Goal: Information Seeking & Learning: Learn about a topic

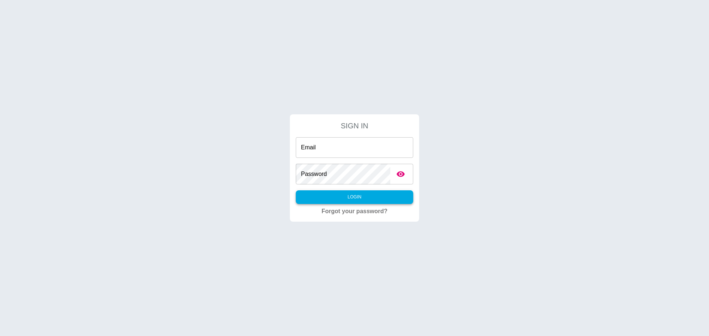
type input "**********"
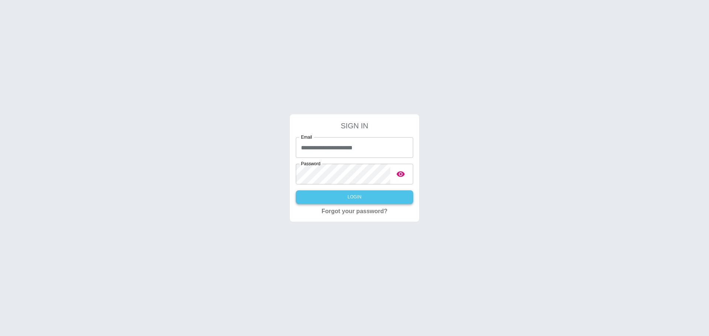
click at [355, 198] on button "Login" at bounding box center [354, 197] width 117 height 14
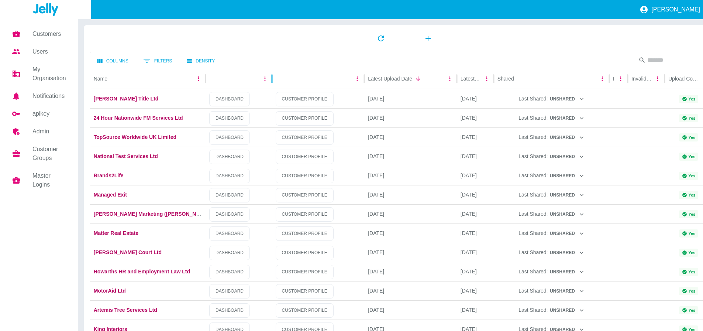
drag, startPoint x: 251, startPoint y: 79, endPoint x: 273, endPoint y: 79, distance: 21.8
click at [273, 79] on div at bounding box center [272, 78] width 4 height 21
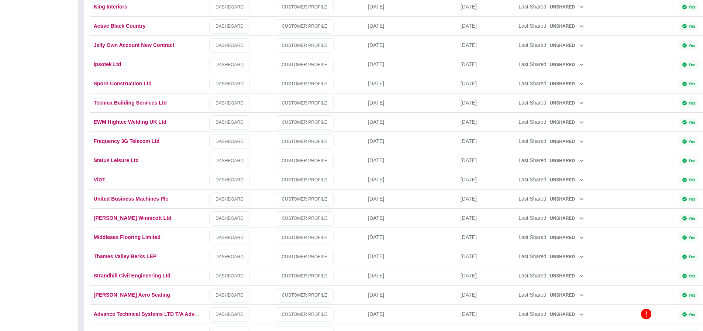
scroll to position [332, 0]
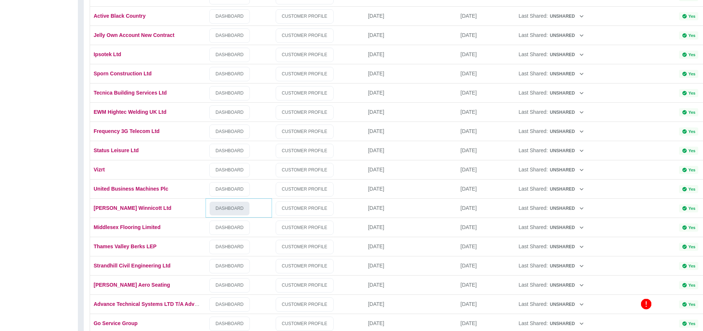
click at [228, 210] on link "DASHBOARD" at bounding box center [229, 208] width 41 height 14
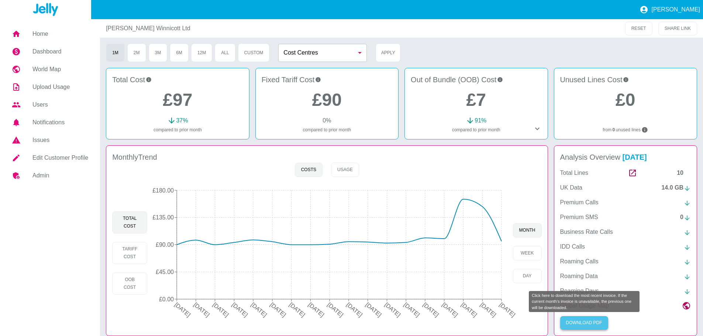
click at [587, 321] on button "Download PDF" at bounding box center [584, 323] width 48 height 14
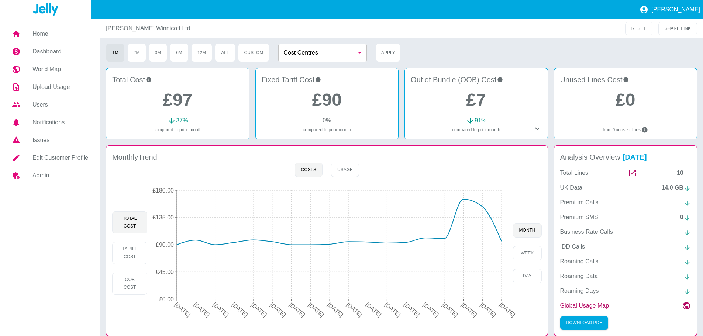
click at [692, 48] on div "1M 2M 3M 6M 12M All Custom Cost Centres ​ Cost Centres Apply" at bounding box center [401, 53] width 591 height 18
click at [539, 130] on icon at bounding box center [537, 128] width 9 height 9
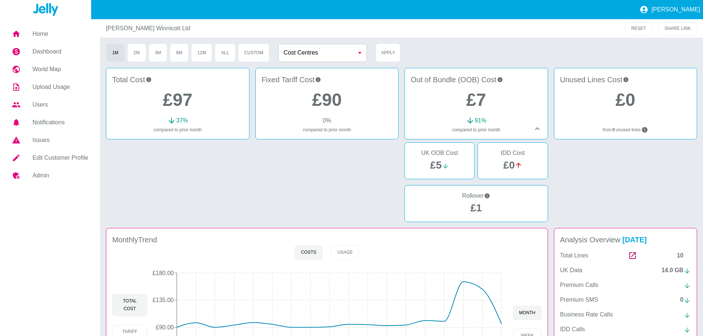
click at [333, 100] on link "£90" at bounding box center [327, 100] width 30 height 20
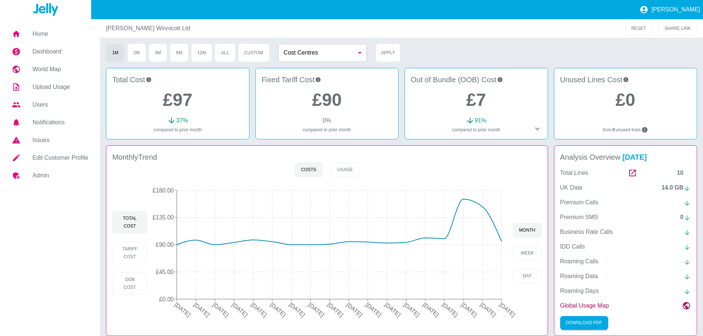
click at [538, 130] on icon at bounding box center [537, 129] width 4 height 3
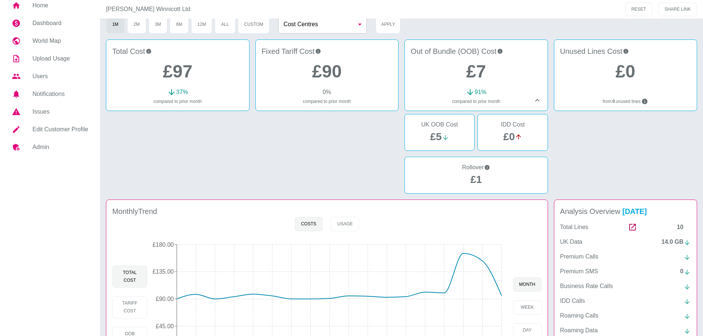
scroll to position [74, 0]
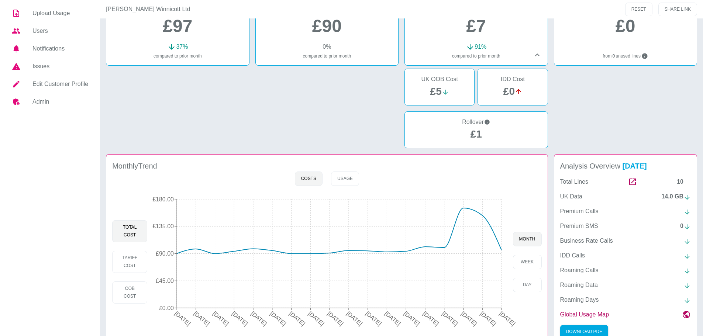
click at [162, 120] on div at bounding box center [177, 110] width 143 height 83
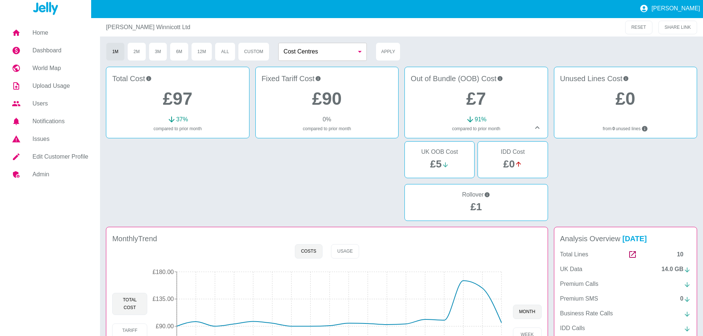
scroll to position [0, 0]
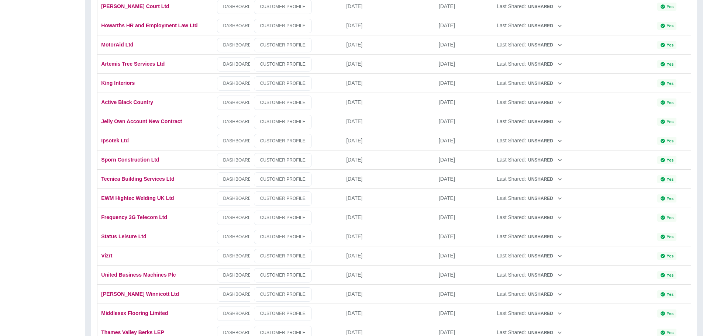
scroll to position [295, 0]
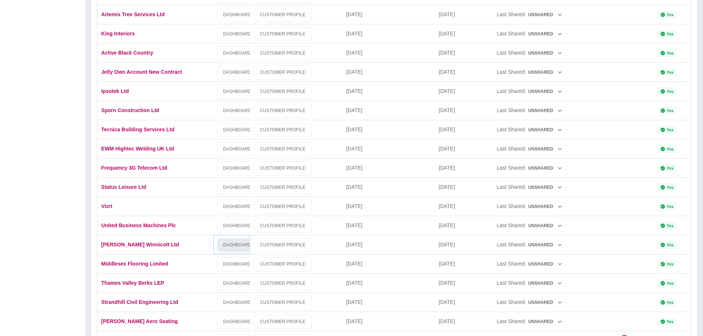
click at [234, 248] on link "DASHBOARD" at bounding box center [237, 245] width 41 height 14
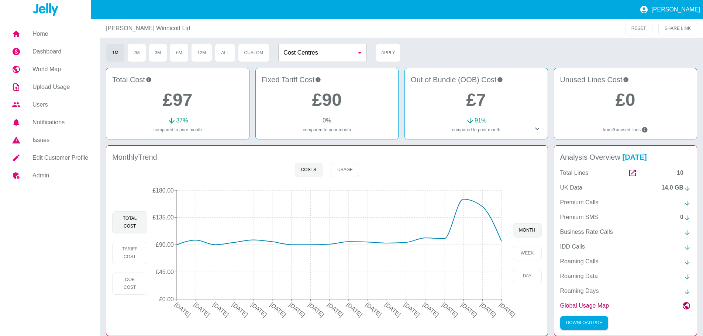
click at [537, 130] on icon at bounding box center [537, 128] width 9 height 9
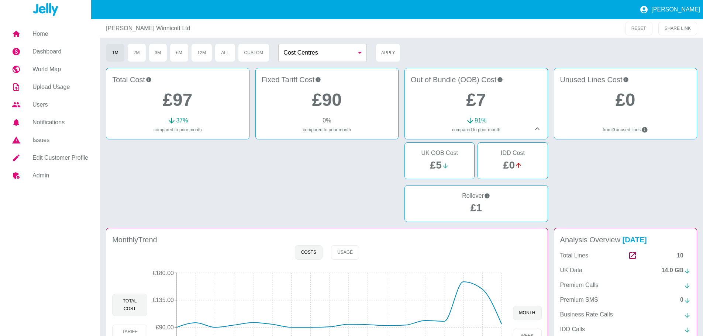
click at [476, 208] on link "£1" at bounding box center [475, 207] width 11 height 11
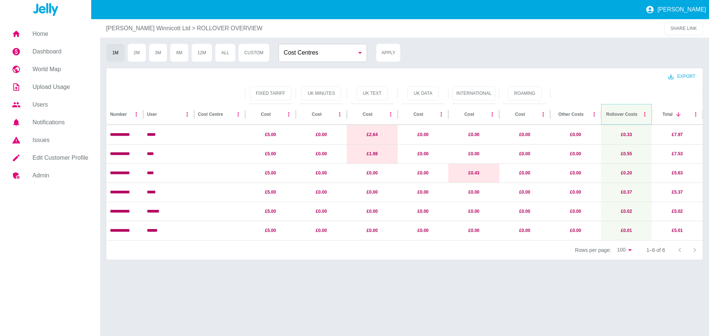
click at [640, 115] on icon "Sort" at bounding box center [643, 114] width 7 height 7
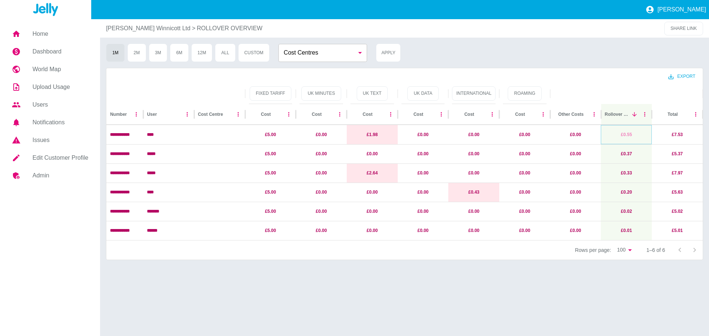
click at [629, 134] on link "£0.55" at bounding box center [625, 134] width 11 height 5
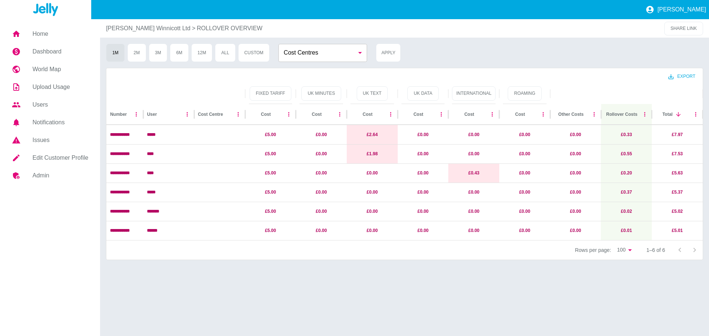
click at [197, 27] on p "ROLLOVER OVERVIEW" at bounding box center [230, 28] width 66 height 9
click at [125, 27] on p "[PERSON_NAME] Winnicott Ltd" at bounding box center [148, 28] width 85 height 9
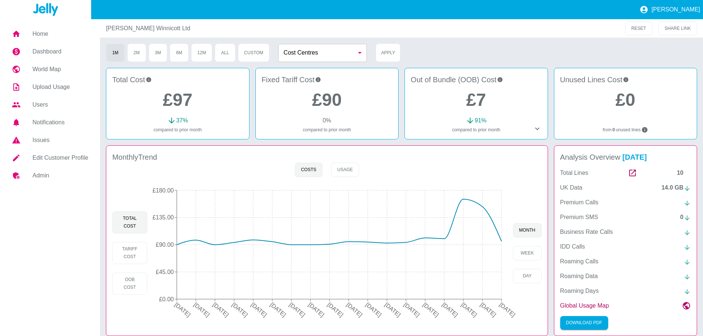
click at [538, 131] on icon at bounding box center [537, 128] width 9 height 9
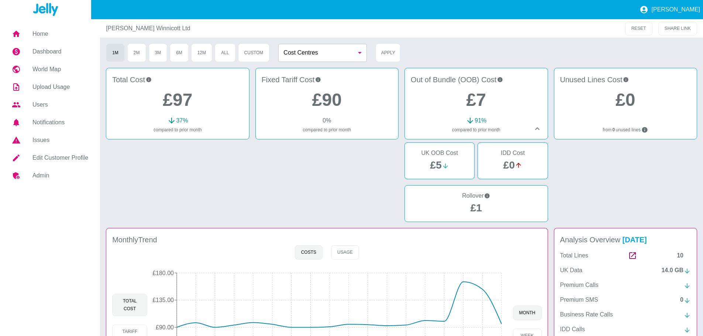
click at [481, 102] on link "£7" at bounding box center [476, 100] width 20 height 20
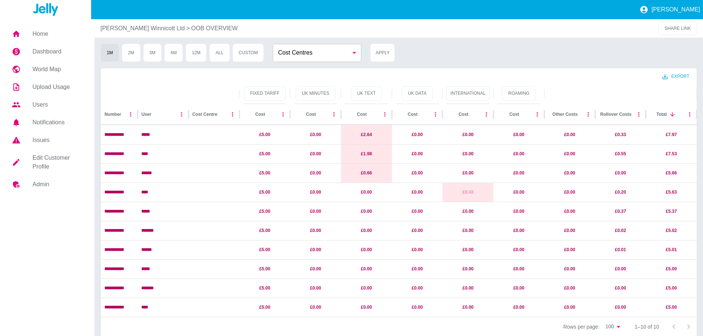
scroll to position [7, 0]
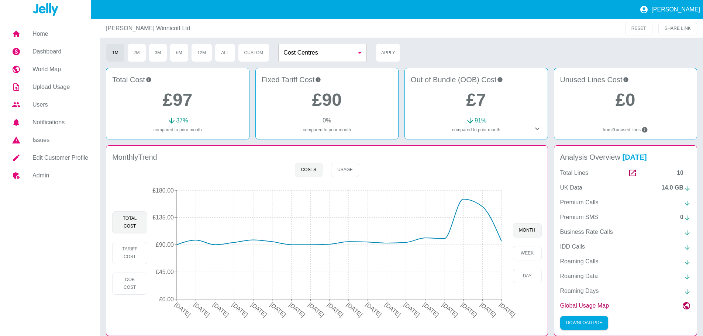
click at [493, 127] on div at bounding box center [470, 128] width 142 height 9
click at [537, 130] on icon at bounding box center [537, 128] width 9 height 9
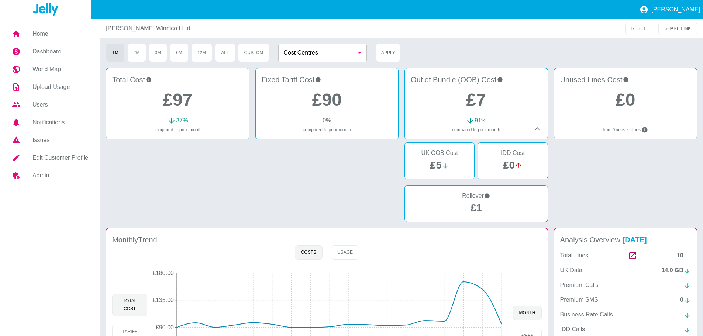
click at [478, 211] on link "£1" at bounding box center [475, 207] width 11 height 11
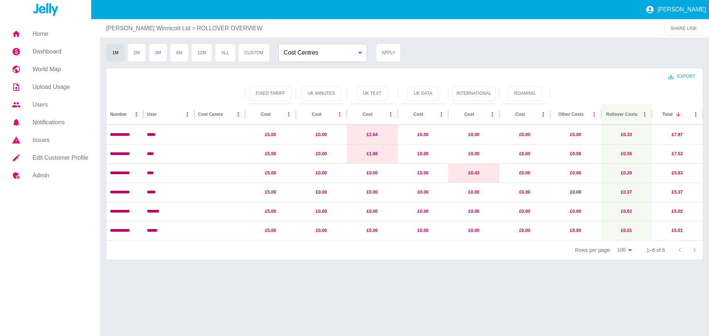
click at [131, 27] on p "[PERSON_NAME] Winnicott Ltd" at bounding box center [148, 28] width 85 height 9
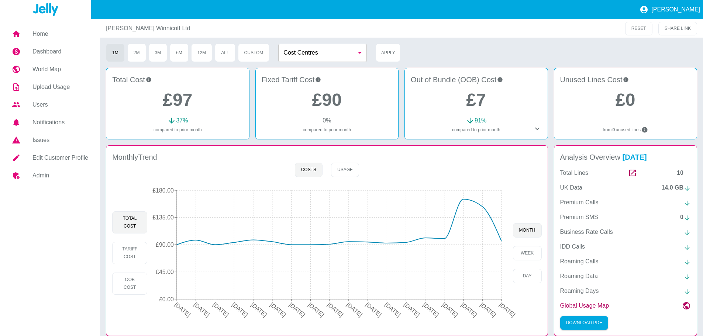
click at [537, 132] on icon at bounding box center [537, 128] width 9 height 9
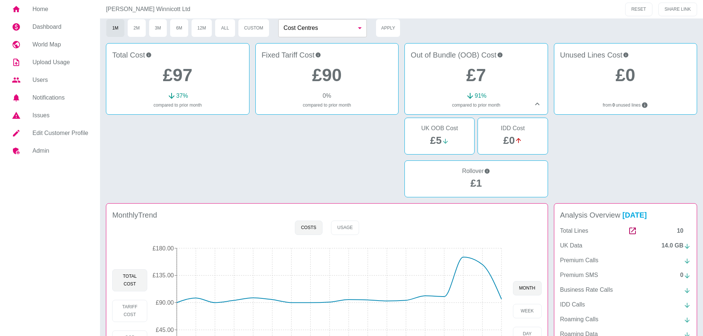
scroll to position [37, 0]
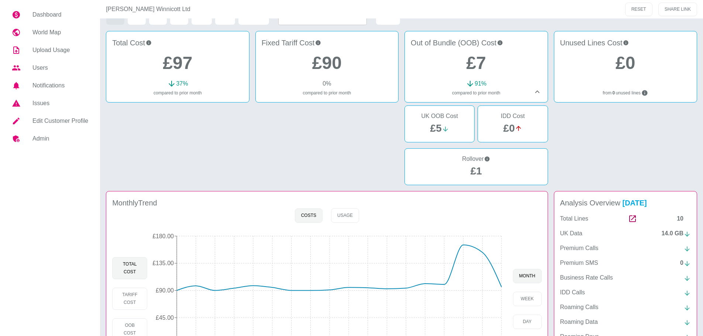
click at [537, 94] on icon at bounding box center [537, 91] width 9 height 9
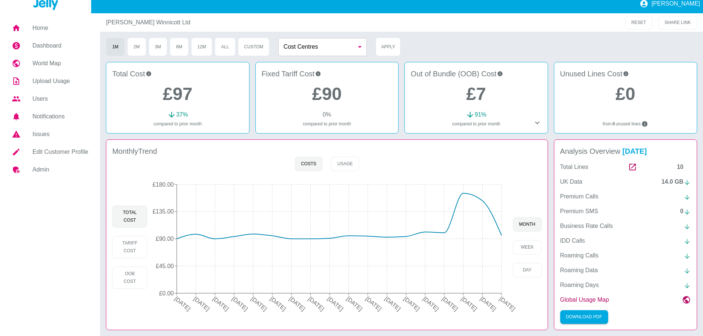
scroll to position [7, 0]
click at [36, 25] on h5 "Home" at bounding box center [60, 28] width 56 height 9
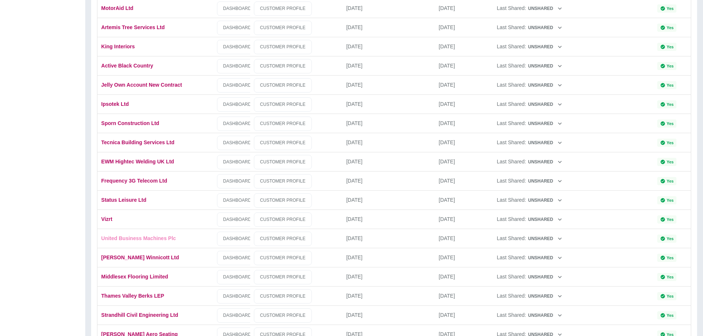
scroll to position [295, 0]
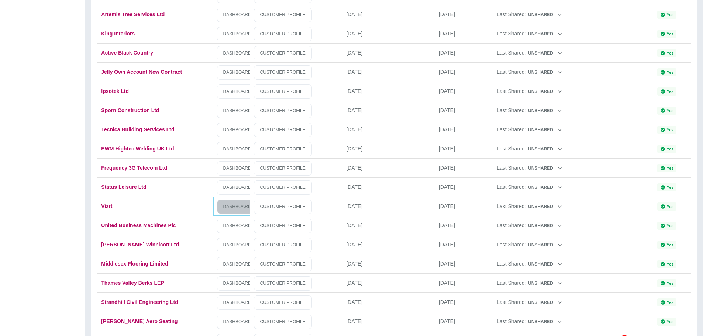
click at [231, 209] on link "DASHBOARD" at bounding box center [237, 207] width 41 height 14
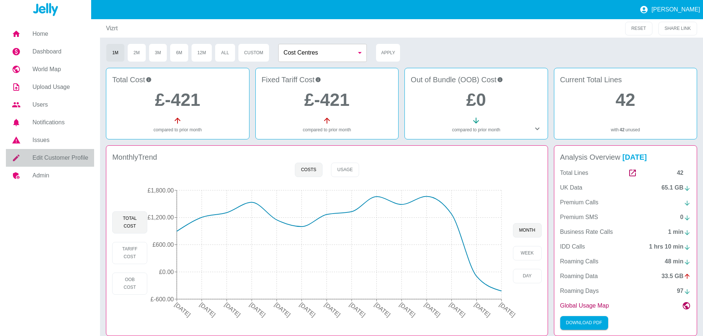
click at [54, 159] on h5 "Edit Customer Profile" at bounding box center [60, 158] width 56 height 9
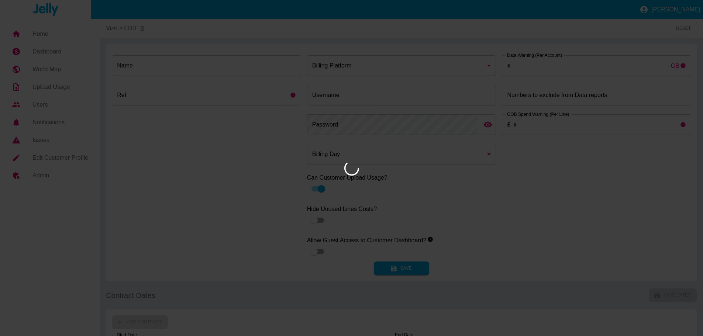
type input "*"
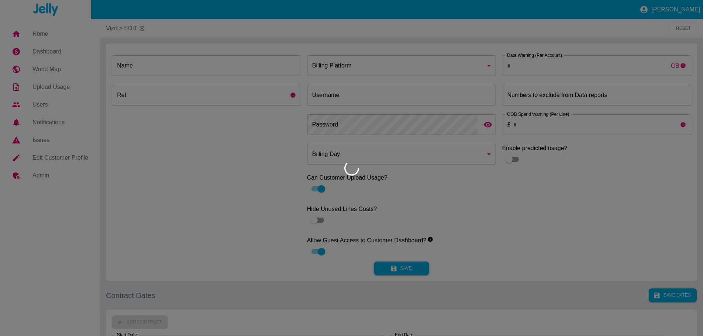
type input "*****"
type input "*"
type input "*********"
type input "**"
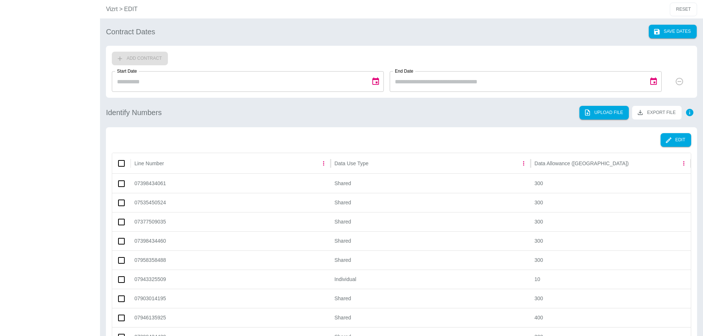
scroll to position [258, 0]
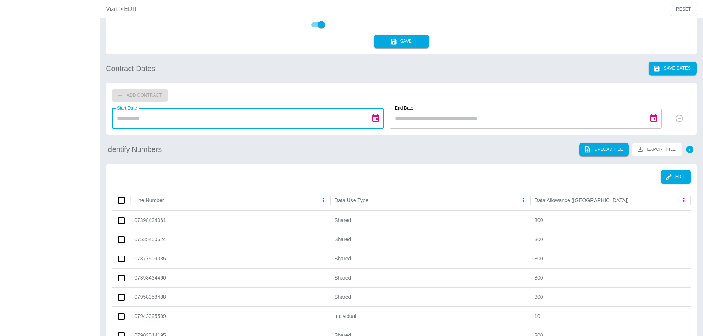
click at [181, 121] on input "Start Date" at bounding box center [239, 118] width 254 height 21
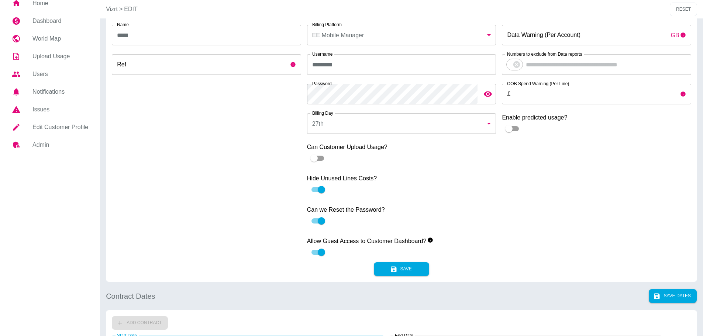
scroll to position [0, 0]
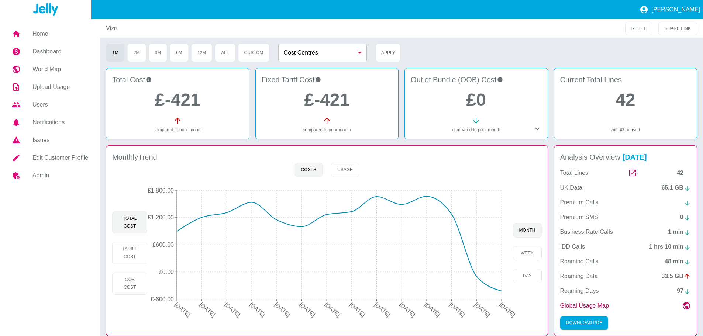
click at [44, 50] on h5 "Dashboard" at bounding box center [60, 51] width 56 height 9
click at [38, 35] on h5 "Home" at bounding box center [60, 34] width 56 height 9
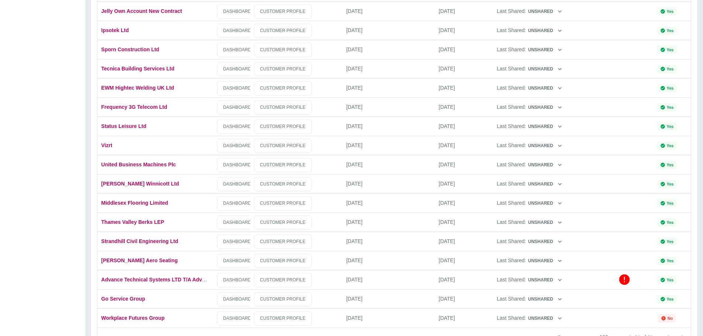
scroll to position [369, 0]
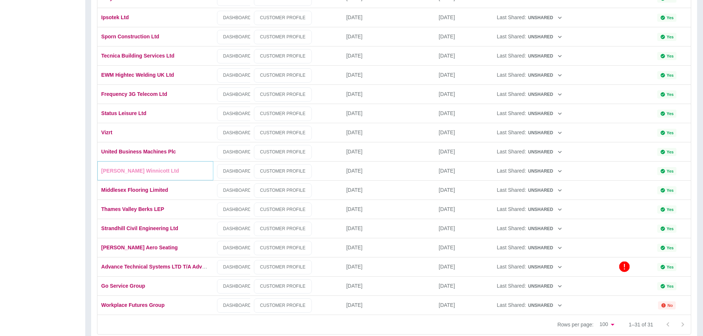
click at [112, 170] on link "[PERSON_NAME] Winnicott Ltd" at bounding box center [140, 171] width 78 height 6
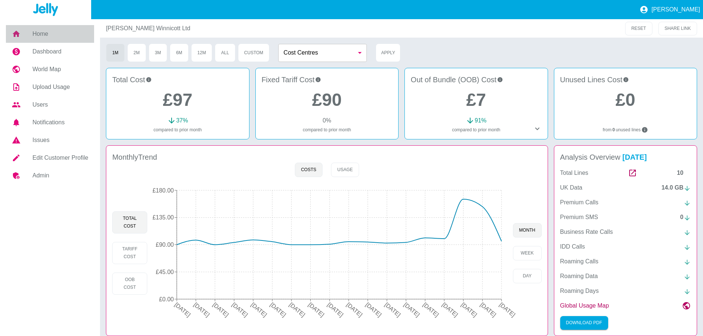
click at [39, 36] on h5 "Home" at bounding box center [60, 34] width 56 height 9
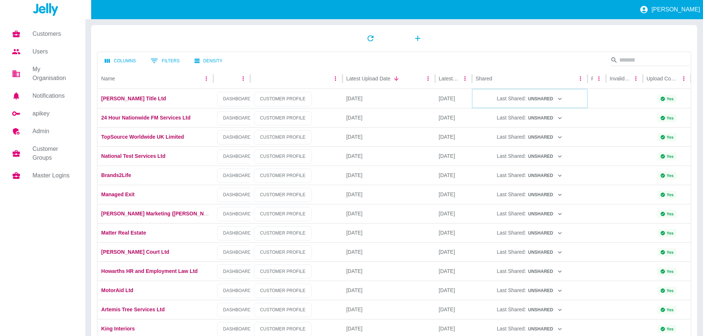
click at [559, 99] on icon "button" at bounding box center [559, 98] width 7 height 7
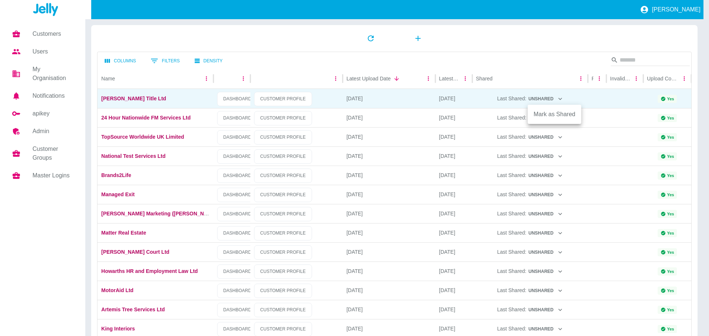
click at [559, 98] on div at bounding box center [354, 168] width 709 height 336
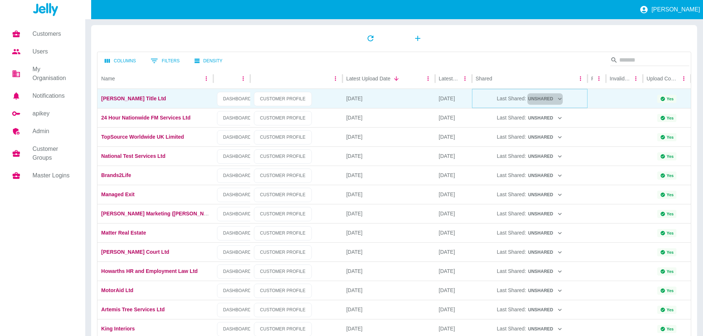
click at [556, 98] on icon "button" at bounding box center [559, 98] width 7 height 7
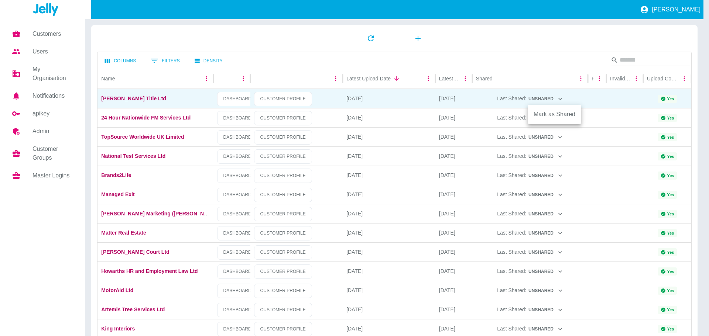
click at [559, 97] on div at bounding box center [354, 168] width 709 height 336
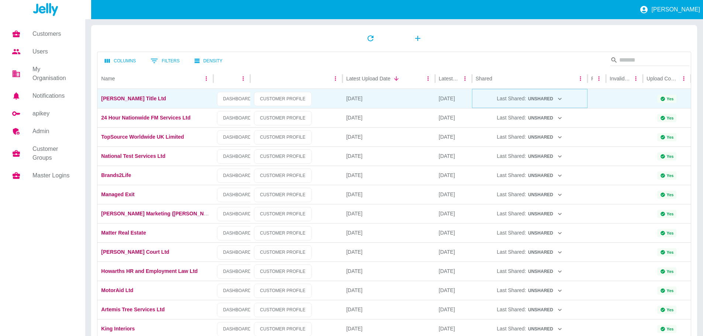
click at [559, 97] on icon "button" at bounding box center [559, 98] width 7 height 7
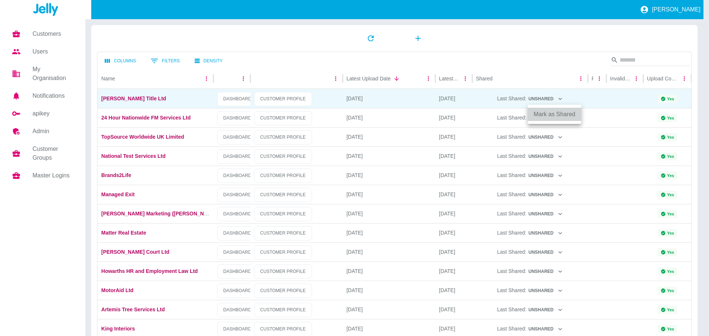
click at [559, 113] on li "Mark as Shared" at bounding box center [554, 114] width 54 height 13
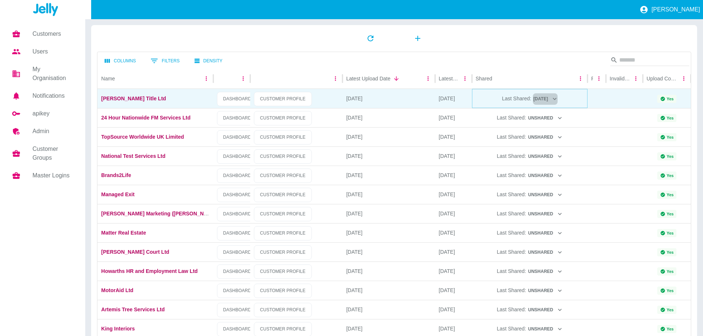
click at [558, 99] on icon "button" at bounding box center [554, 98] width 7 height 7
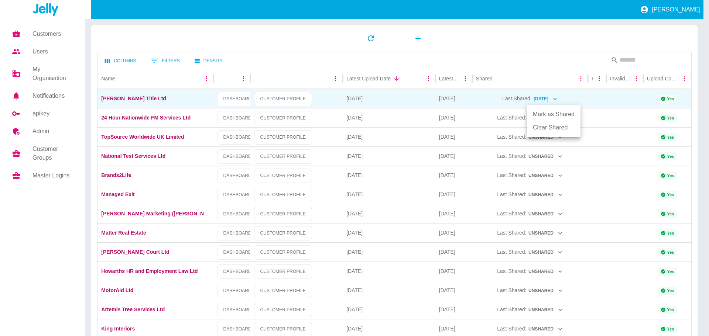
click at [557, 128] on li "Clear Shared" at bounding box center [554, 127] width 54 height 13
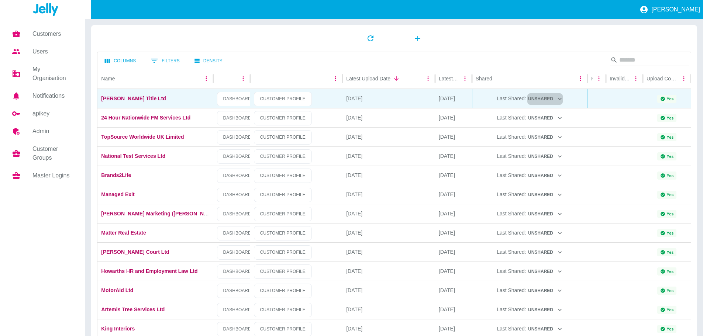
click at [558, 99] on icon "button" at bounding box center [559, 98] width 7 height 7
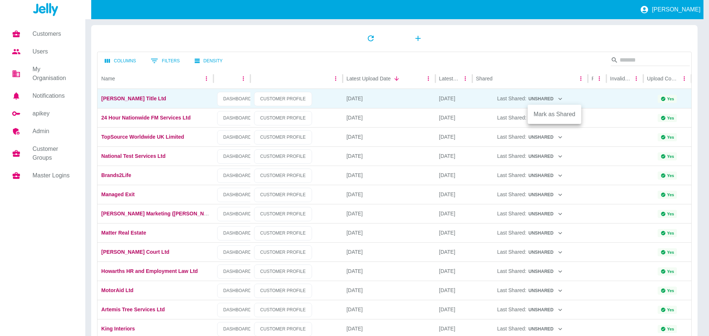
click at [558, 99] on div at bounding box center [354, 168] width 709 height 336
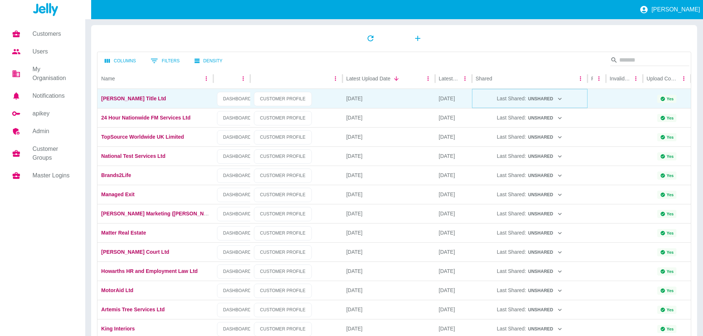
click at [561, 99] on icon "button" at bounding box center [559, 98] width 7 height 7
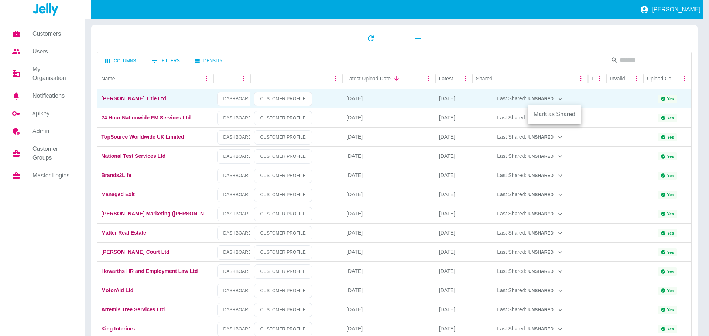
click at [562, 118] on li "Mark as Shared" at bounding box center [554, 114] width 54 height 13
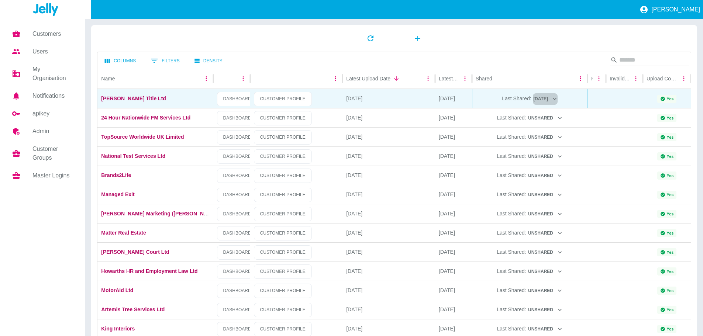
click at [558, 100] on icon "button" at bounding box center [554, 98] width 7 height 7
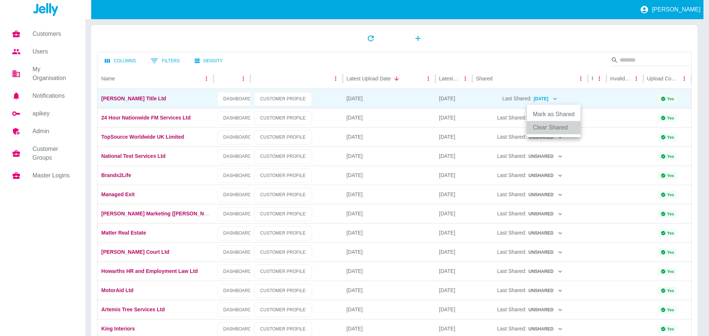
click at [564, 131] on li "Clear Shared" at bounding box center [554, 127] width 54 height 13
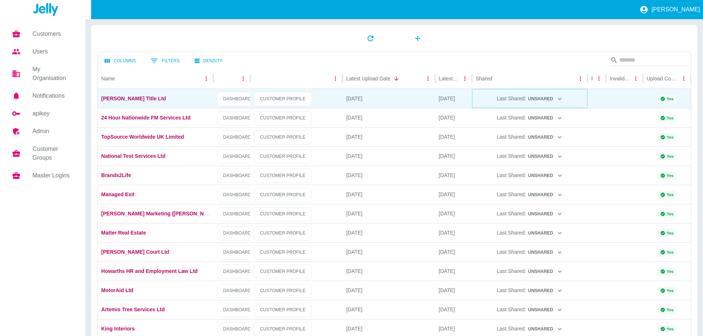
click at [559, 97] on icon "button" at bounding box center [559, 98] width 7 height 7
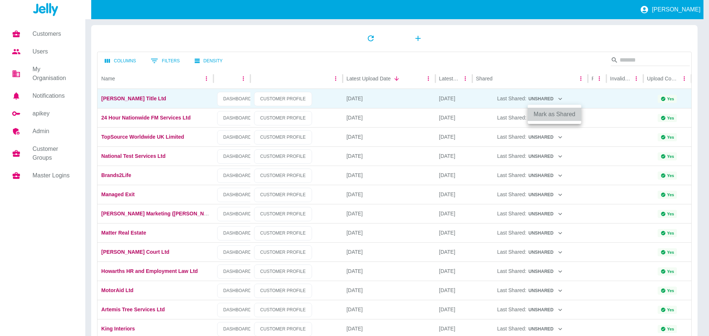
click at [562, 111] on li "Mark as Shared" at bounding box center [554, 114] width 54 height 13
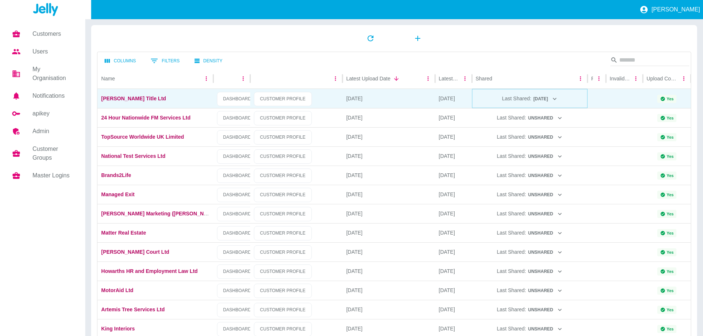
click at [558, 99] on icon "button" at bounding box center [554, 98] width 7 height 7
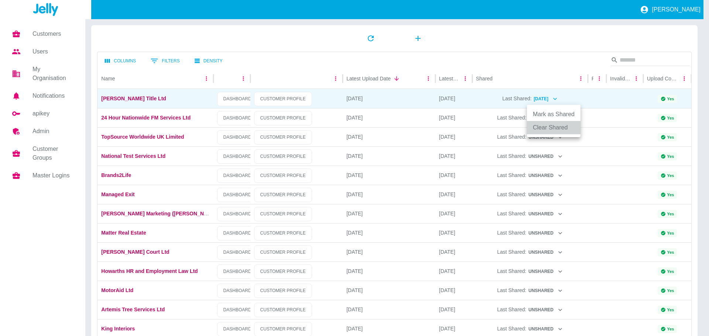
click at [554, 128] on li "Clear Shared" at bounding box center [554, 127] width 54 height 13
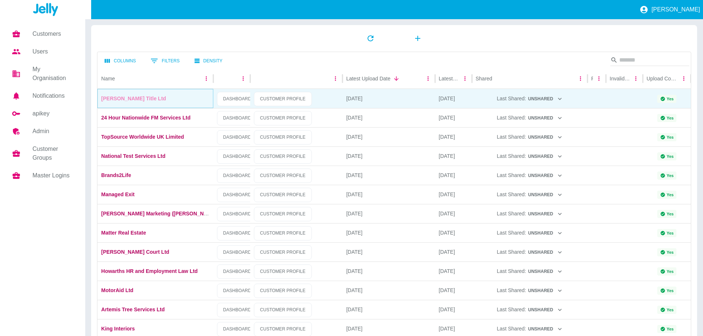
click at [117, 98] on link "[PERSON_NAME] Title Ltd" at bounding box center [133, 99] width 65 height 6
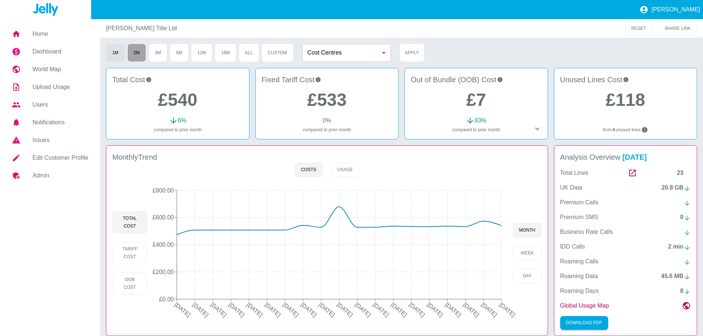
click at [136, 54] on button "2M" at bounding box center [136, 53] width 19 height 18
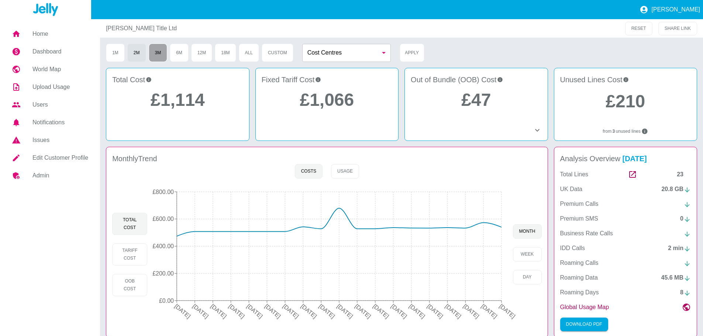
click at [161, 52] on button "3M" at bounding box center [158, 53] width 19 height 18
click at [123, 52] on button "1M" at bounding box center [115, 53] width 19 height 18
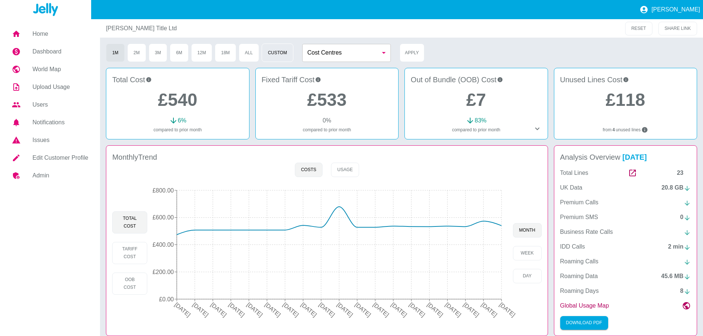
click at [271, 51] on button "Custom" at bounding box center [278, 53] width 32 height 18
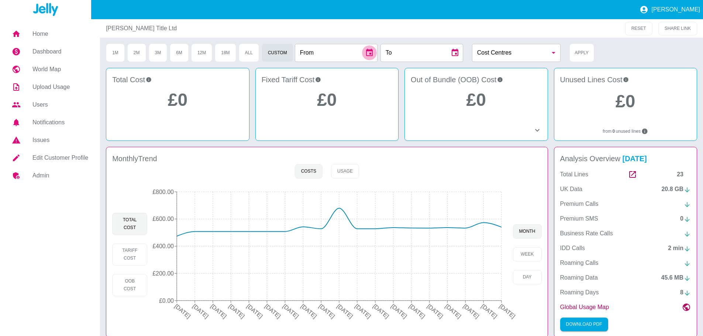
click at [373, 51] on icon "Choose date" at bounding box center [369, 52] width 7 height 7
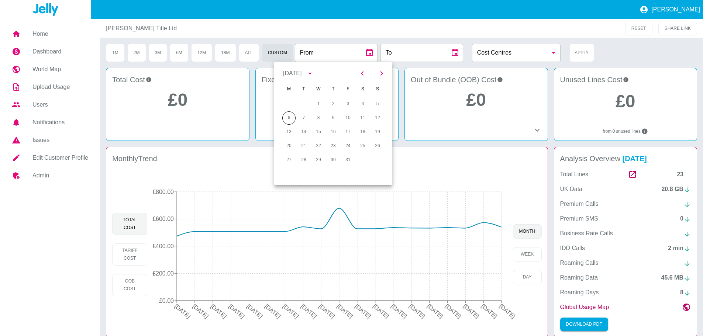
click at [373, 51] on icon "Choose date" at bounding box center [369, 52] width 7 height 7
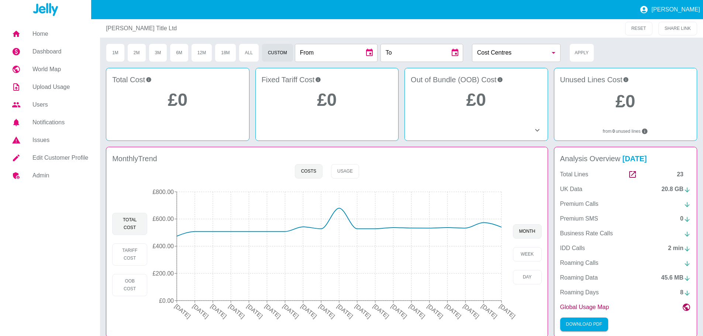
click at [46, 52] on h5 "Dashboard" at bounding box center [60, 51] width 56 height 9
click at [38, 34] on h5 "Home" at bounding box center [60, 34] width 56 height 9
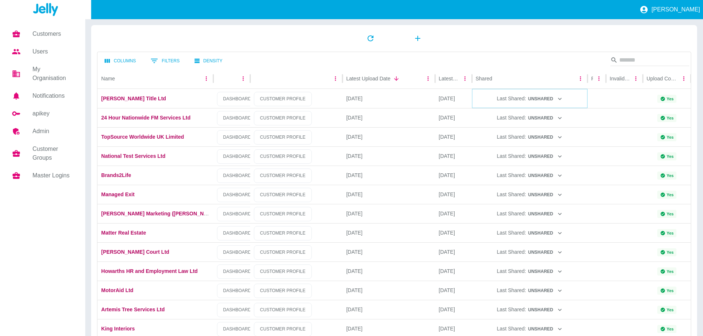
click at [559, 96] on icon "button" at bounding box center [559, 98] width 7 height 7
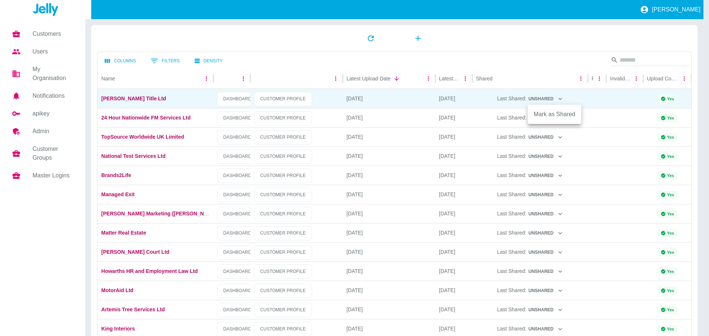
click at [559, 97] on div at bounding box center [354, 168] width 709 height 336
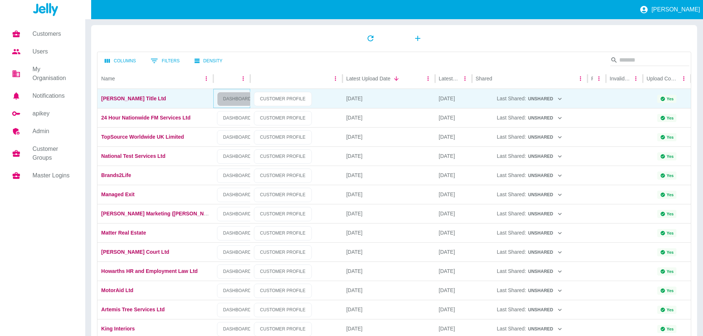
click at [227, 97] on link "DASHBOARD" at bounding box center [237, 99] width 41 height 14
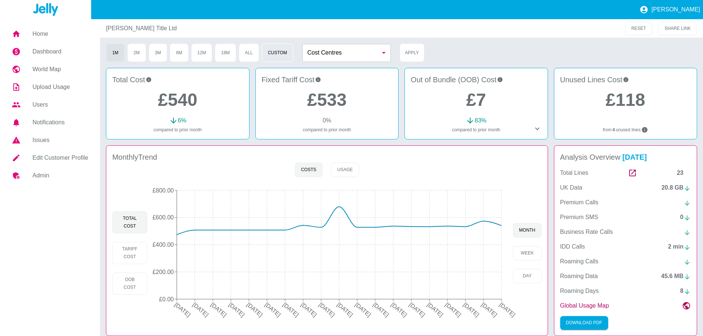
click at [280, 54] on button "Custom" at bounding box center [278, 53] width 32 height 18
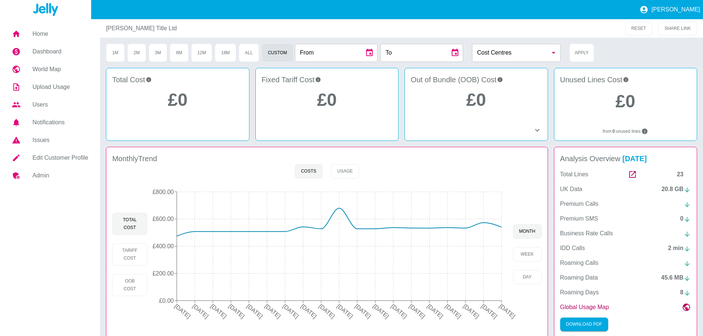
click at [223, 14] on div "[PERSON_NAME]" at bounding box center [351, 9] width 703 height 19
click at [538, 131] on icon at bounding box center [537, 130] width 4 height 3
click at [47, 52] on h5 "Dashboard" at bounding box center [60, 51] width 56 height 9
click at [30, 23] on nav "Home Dashboard World Map Upload Usage Users Notifications Issues Edit Customer …" at bounding box center [50, 181] width 100 height 324
click at [38, 37] on h5 "Home" at bounding box center [60, 34] width 56 height 9
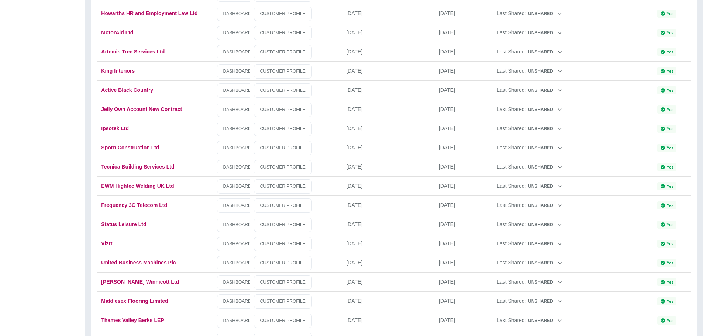
scroll to position [258, 0]
click at [233, 283] on link "DASHBOARD" at bounding box center [237, 282] width 41 height 14
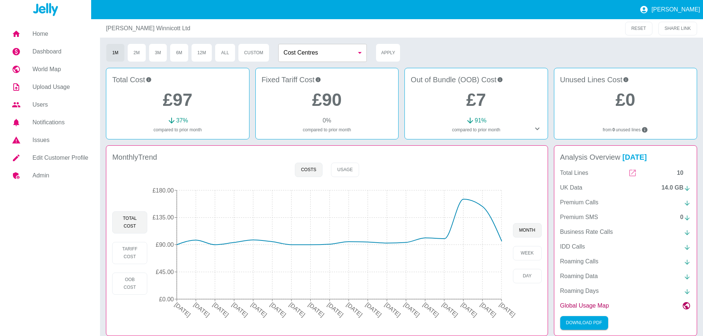
click at [633, 176] on icon at bounding box center [632, 173] width 9 height 9
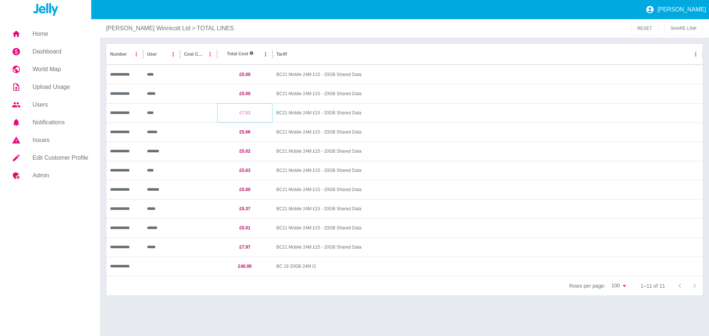
click at [246, 113] on link "£7.53" at bounding box center [244, 112] width 11 height 5
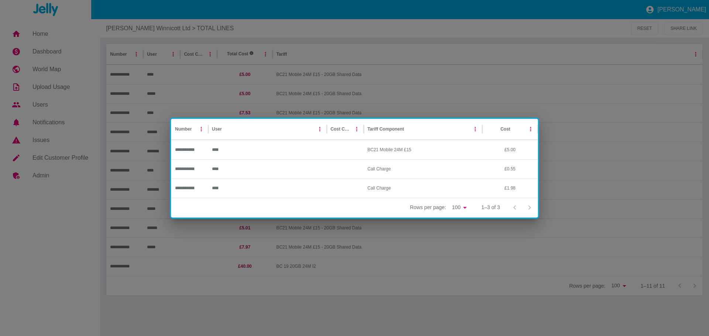
click at [582, 218] on div "**********" at bounding box center [354, 168] width 709 height 336
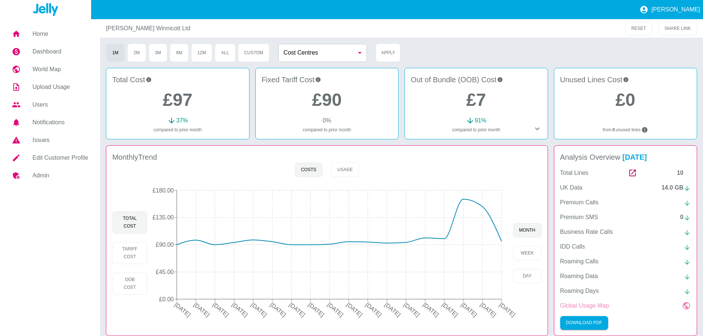
click at [586, 307] on p "Global Usage Map" at bounding box center [584, 305] width 49 height 9
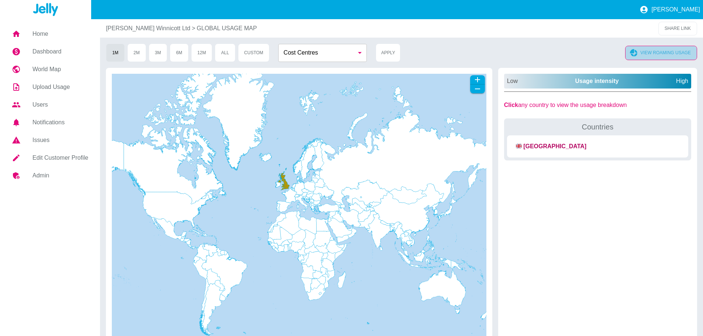
click at [669, 51] on button "VIEW ROAMING USAGE" at bounding box center [661, 53] width 72 height 14
click at [219, 54] on button "All" at bounding box center [225, 53] width 20 height 18
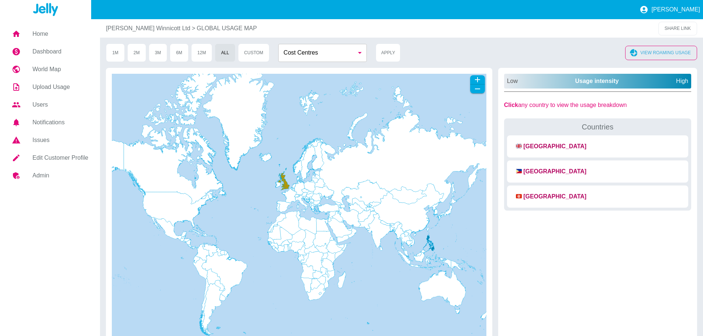
click at [652, 56] on button "VIEW ROAMING USAGE" at bounding box center [661, 53] width 72 height 14
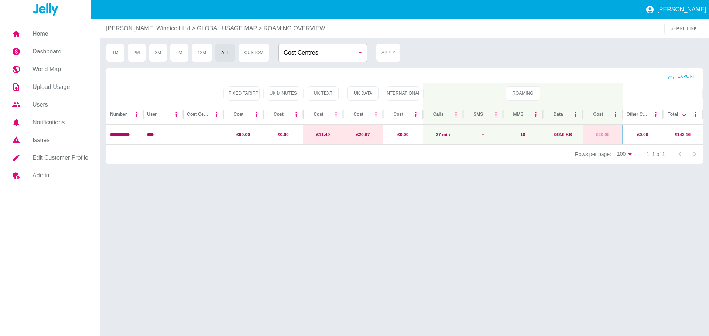
click at [602, 136] on link "£20.00" at bounding box center [603, 134] width 14 height 5
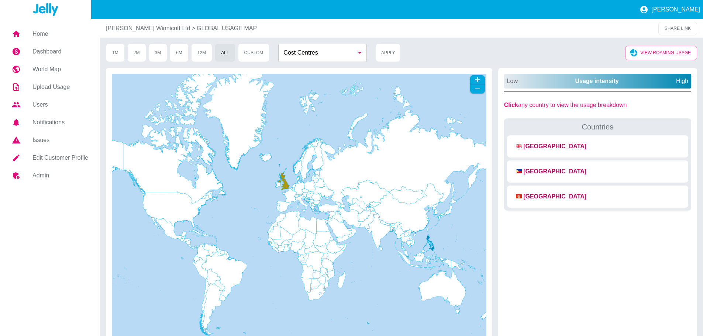
click at [41, 32] on h5 "Home" at bounding box center [60, 34] width 56 height 9
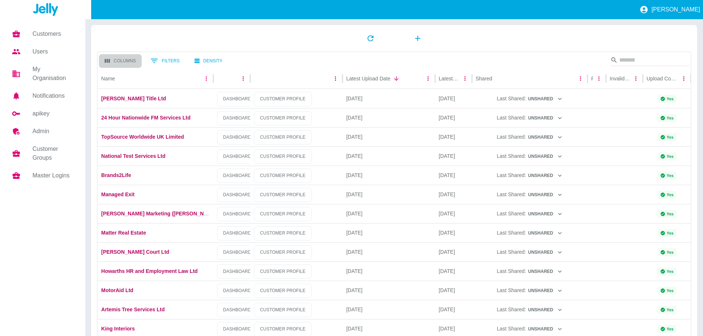
click at [120, 61] on button "Columns" at bounding box center [120, 61] width 43 height 14
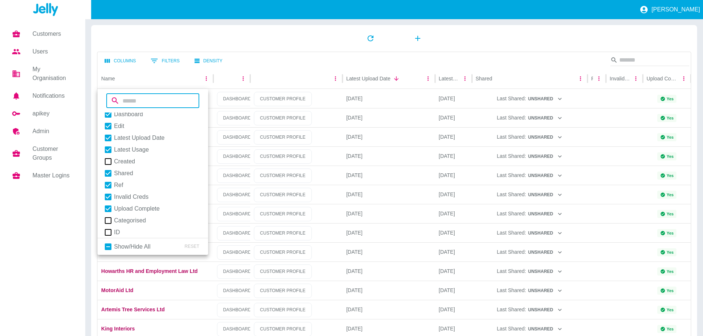
scroll to position [21, 0]
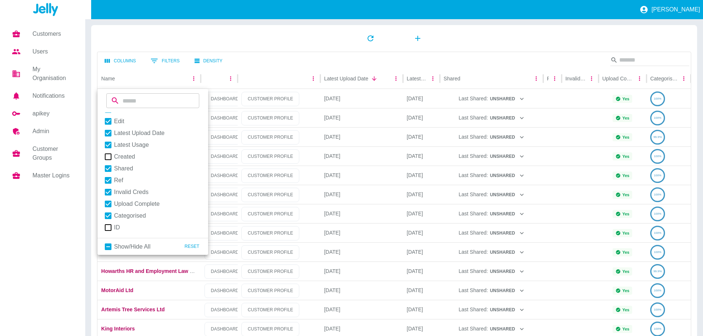
click at [521, 35] on div at bounding box center [394, 38] width 594 height 15
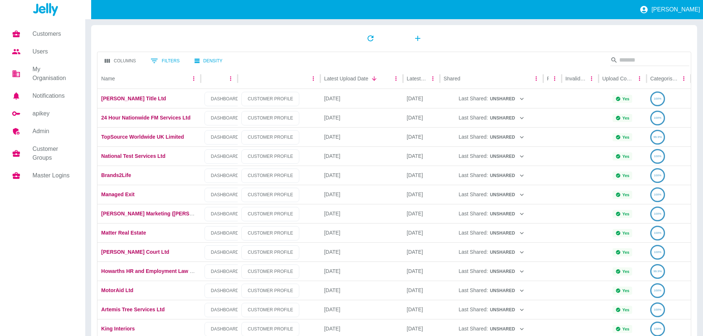
click at [122, 59] on button "Columns" at bounding box center [120, 61] width 43 height 14
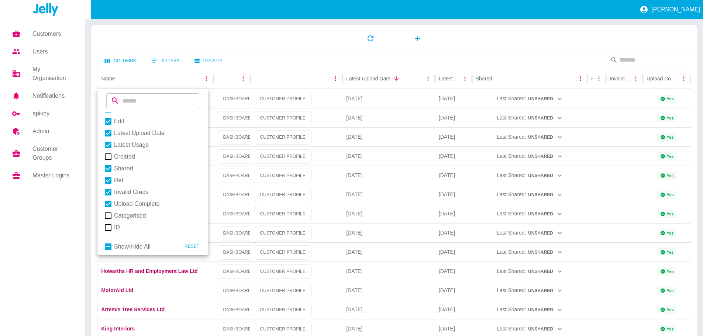
click at [312, 38] on div at bounding box center [394, 38] width 594 height 15
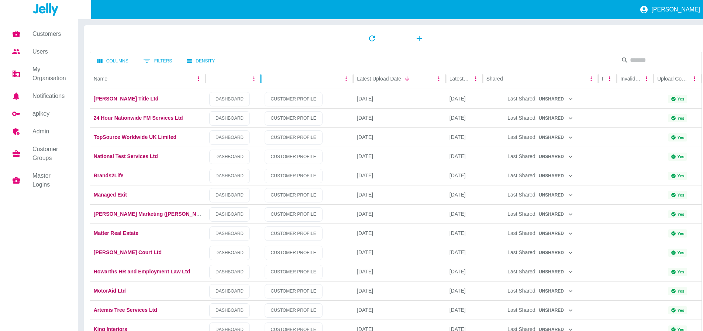
drag, startPoint x: 251, startPoint y: 80, endPoint x: 261, endPoint y: 85, distance: 11.7
click at [261, 85] on div at bounding box center [261, 78] width 4 height 21
click at [224, 193] on link "DASHBOARD" at bounding box center [229, 195] width 41 height 14
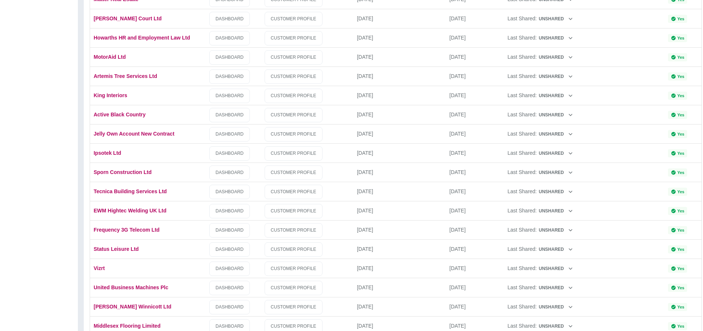
scroll to position [258, 0]
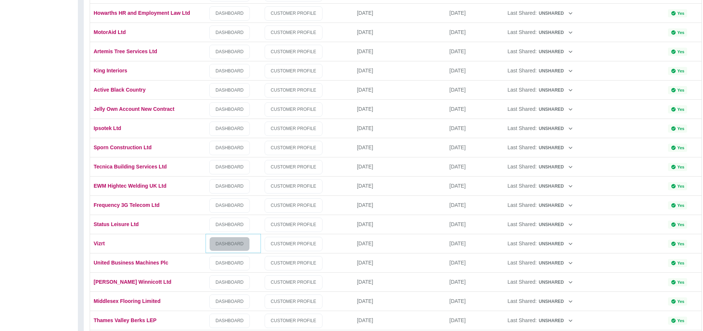
click at [232, 244] on link "DASHBOARD" at bounding box center [229, 244] width 41 height 14
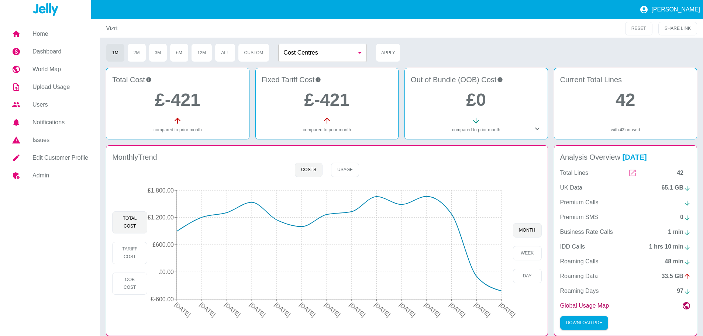
click at [635, 173] on icon at bounding box center [632, 173] width 9 height 9
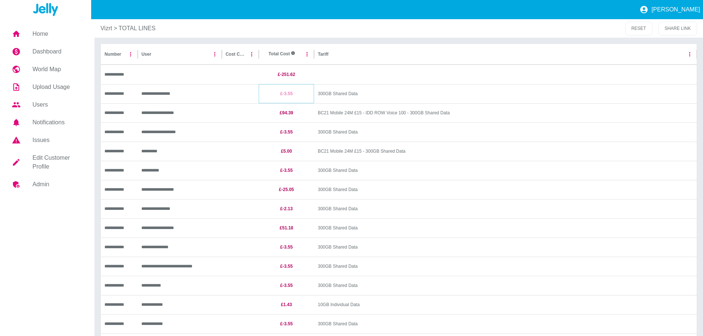
click at [288, 93] on link "£-3.55" at bounding box center [286, 93] width 13 height 5
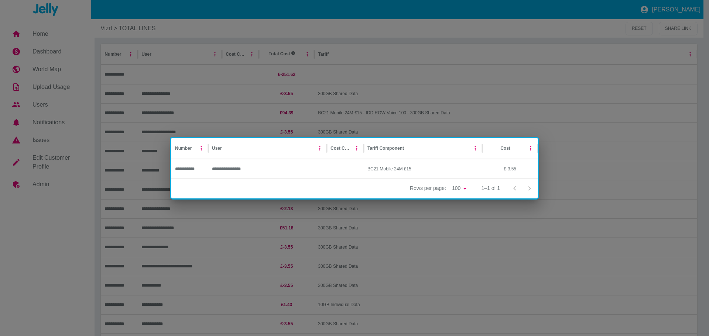
click at [490, 107] on div "**********" at bounding box center [354, 168] width 709 height 336
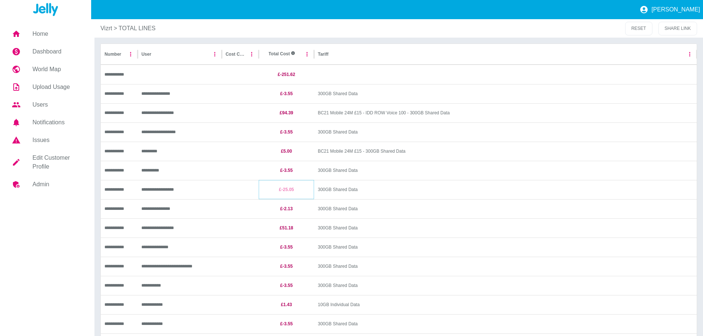
click at [288, 190] on link "£-25.05" at bounding box center [286, 189] width 15 height 5
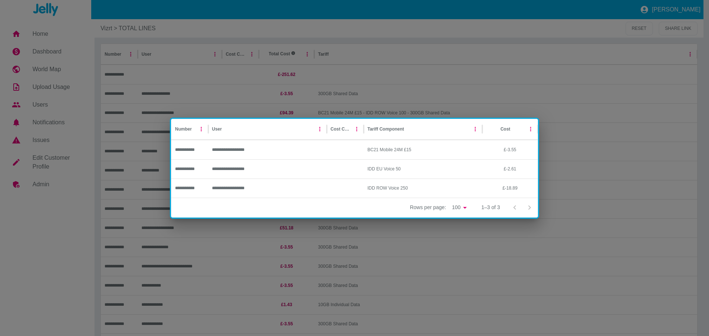
click at [614, 193] on div "**********" at bounding box center [354, 168] width 709 height 336
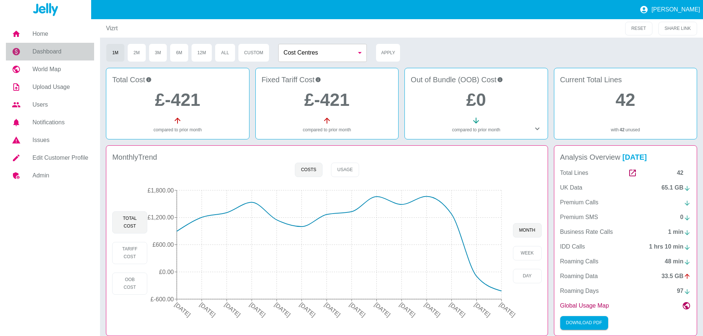
click at [38, 52] on h5 "Dashboard" at bounding box center [60, 51] width 56 height 9
click at [44, 33] on h5 "Home" at bounding box center [60, 34] width 56 height 9
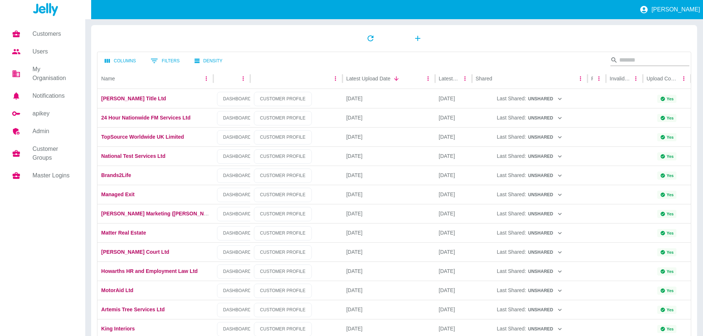
click at [649, 58] on input "Search" at bounding box center [648, 60] width 59 height 12
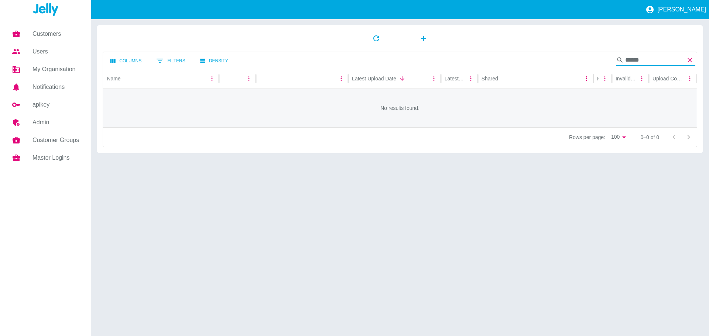
type input "******"
click at [692, 61] on icon "Clear" at bounding box center [689, 59] width 7 height 7
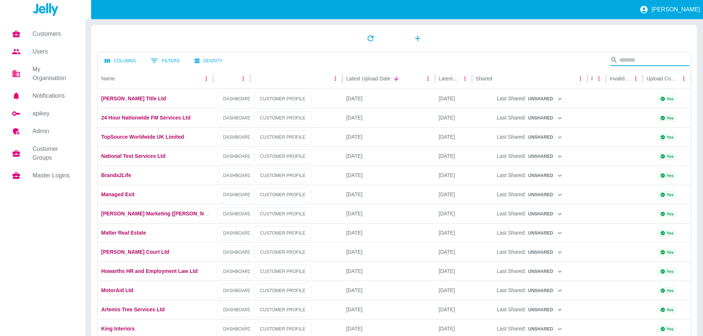
click at [620, 59] on input "Search" at bounding box center [648, 60] width 59 height 12
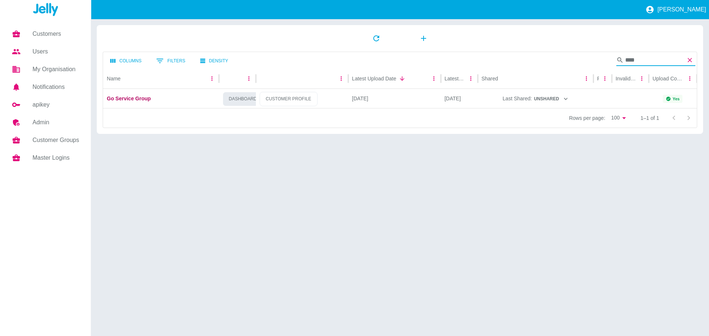
type input "****"
click at [241, 100] on link "DASHBOARD" at bounding box center [243, 99] width 41 height 14
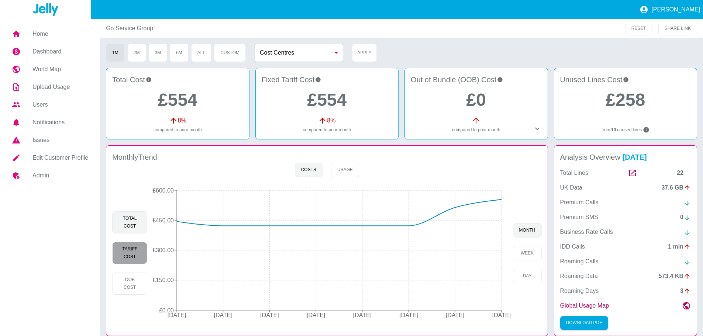
click at [134, 254] on button "Tariff Cost" at bounding box center [129, 253] width 35 height 22
click at [135, 285] on button "OOB Cost" at bounding box center [129, 284] width 35 height 22
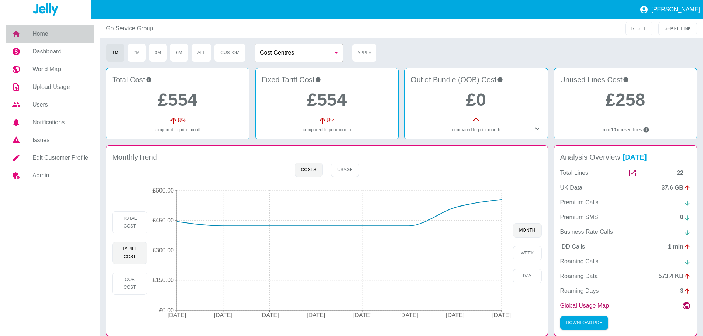
click at [38, 37] on h5 "Home" at bounding box center [60, 34] width 56 height 9
